Goal: Task Accomplishment & Management: Complete application form

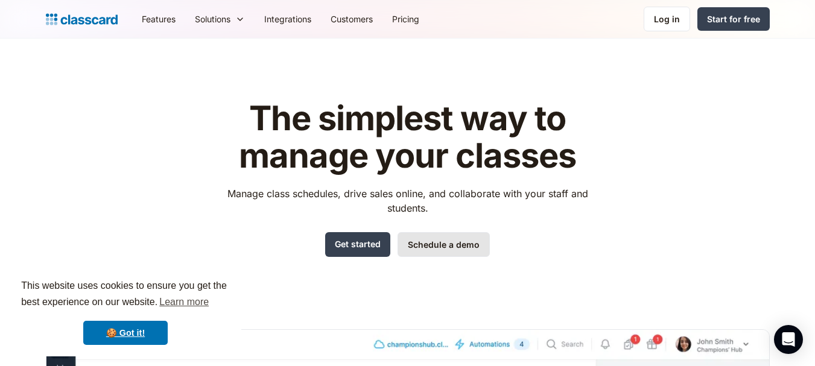
click at [420, 253] on link "Schedule a demo" at bounding box center [443, 244] width 92 height 25
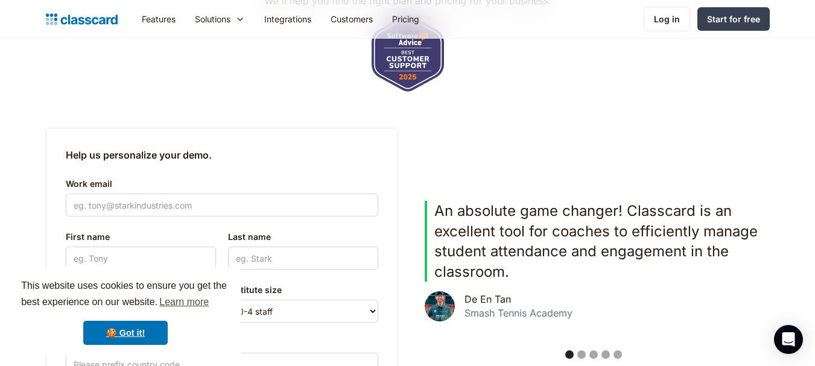
scroll to position [241, 0]
